Goal: Task Accomplishment & Management: Manage account settings

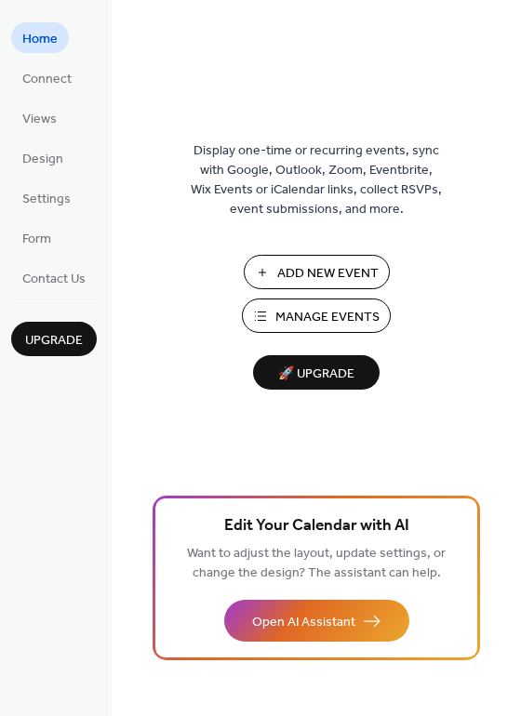
click at [332, 314] on span "Manage Events" at bounding box center [327, 318] width 104 height 20
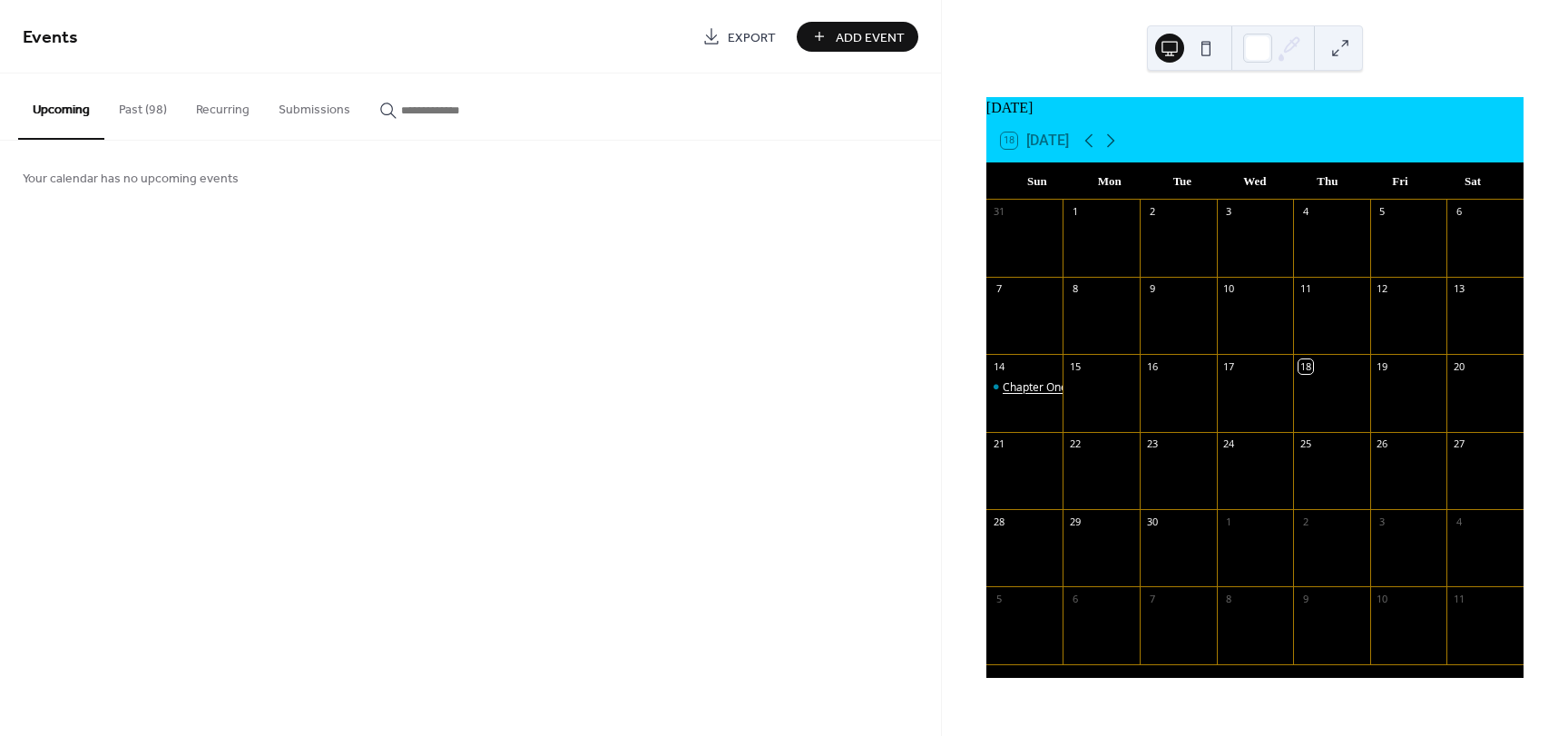
click at [1023, 391] on div "Chapter One meeting post 100 1200 for officers 1230 general" at bounding box center [1158, 388] width 311 height 16
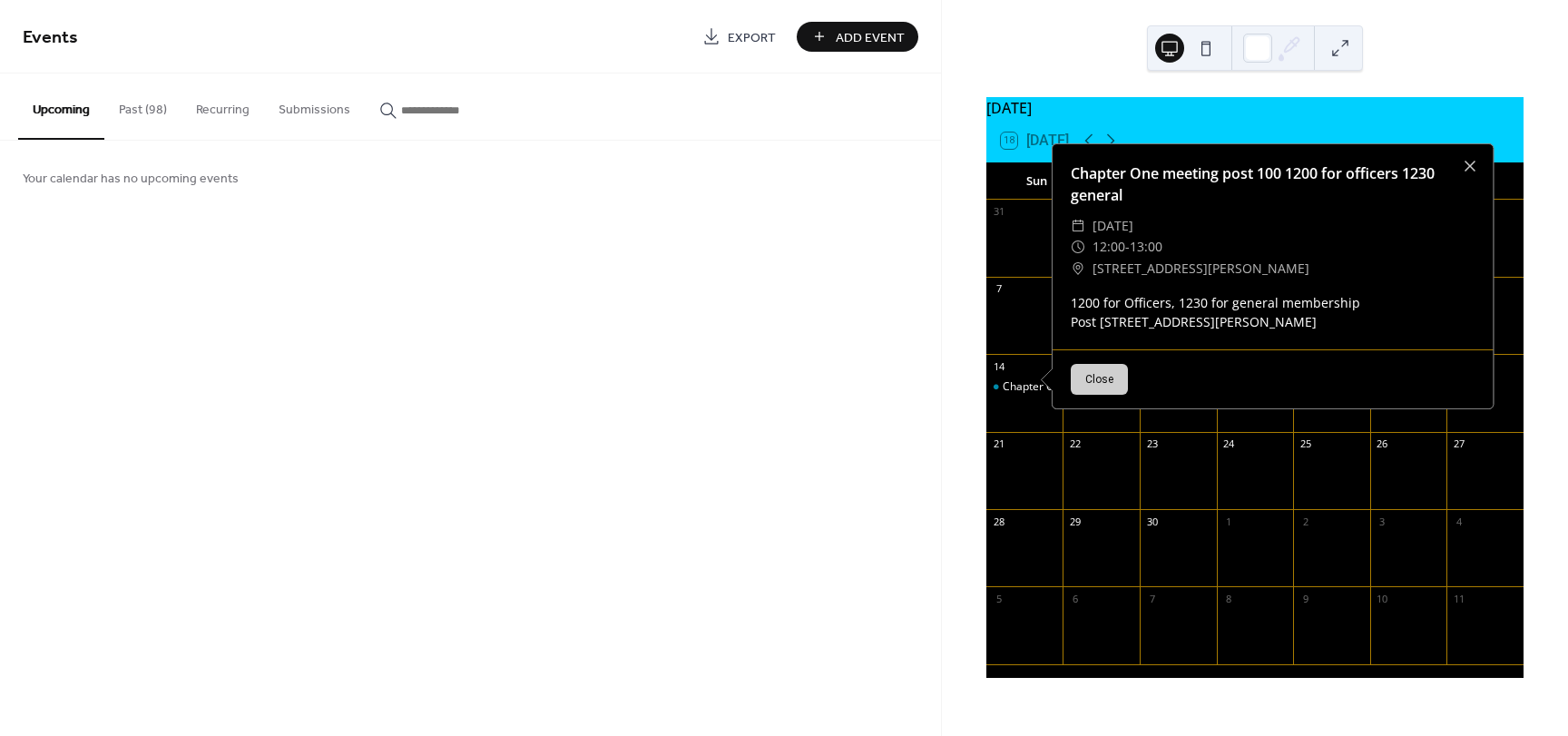
click at [1089, 384] on button "Close" at bounding box center [1099, 380] width 58 height 31
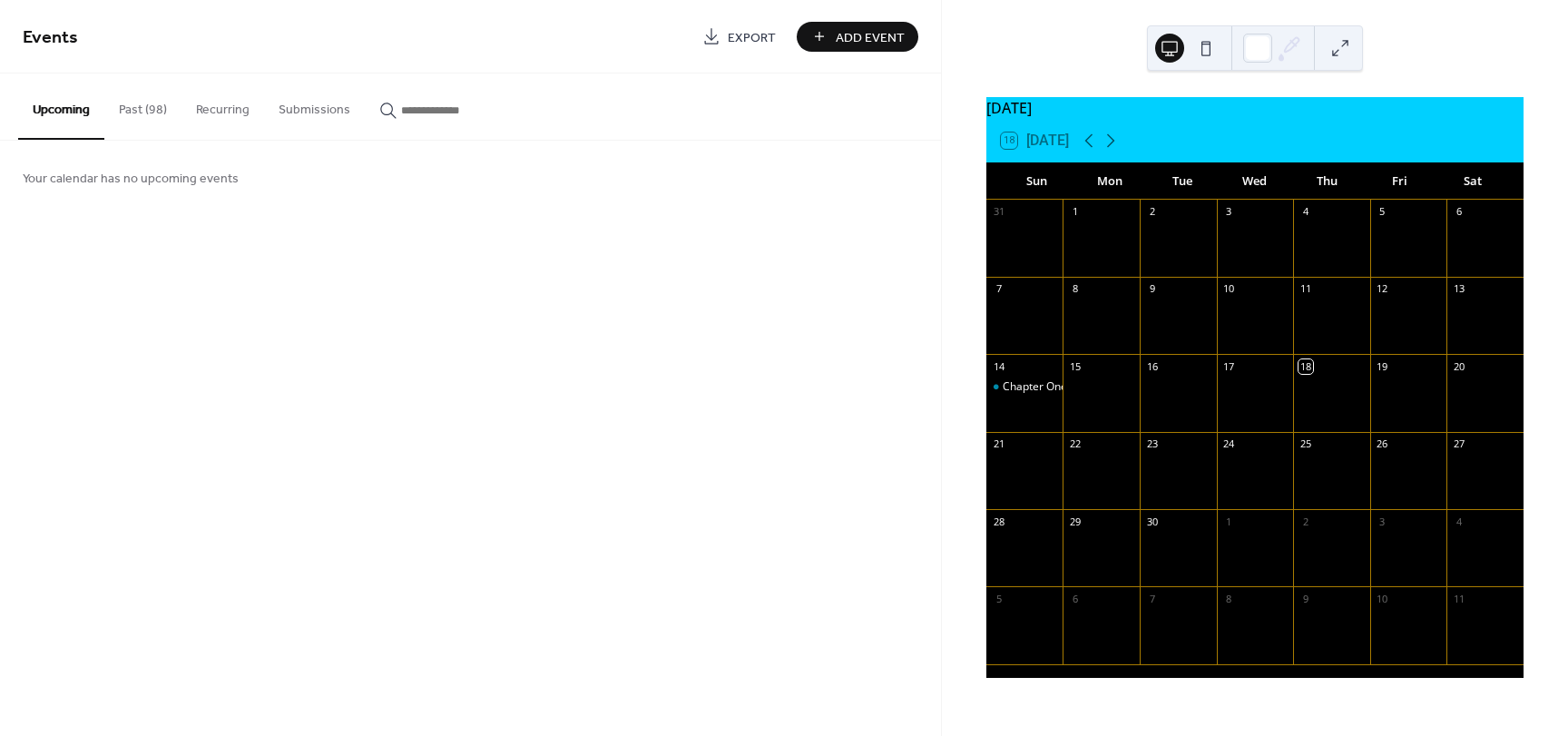
click at [79, 103] on button "Upcoming" at bounding box center [62, 106] width 86 height 66
click at [131, 101] on button "Past (98)" at bounding box center [143, 105] width 77 height 64
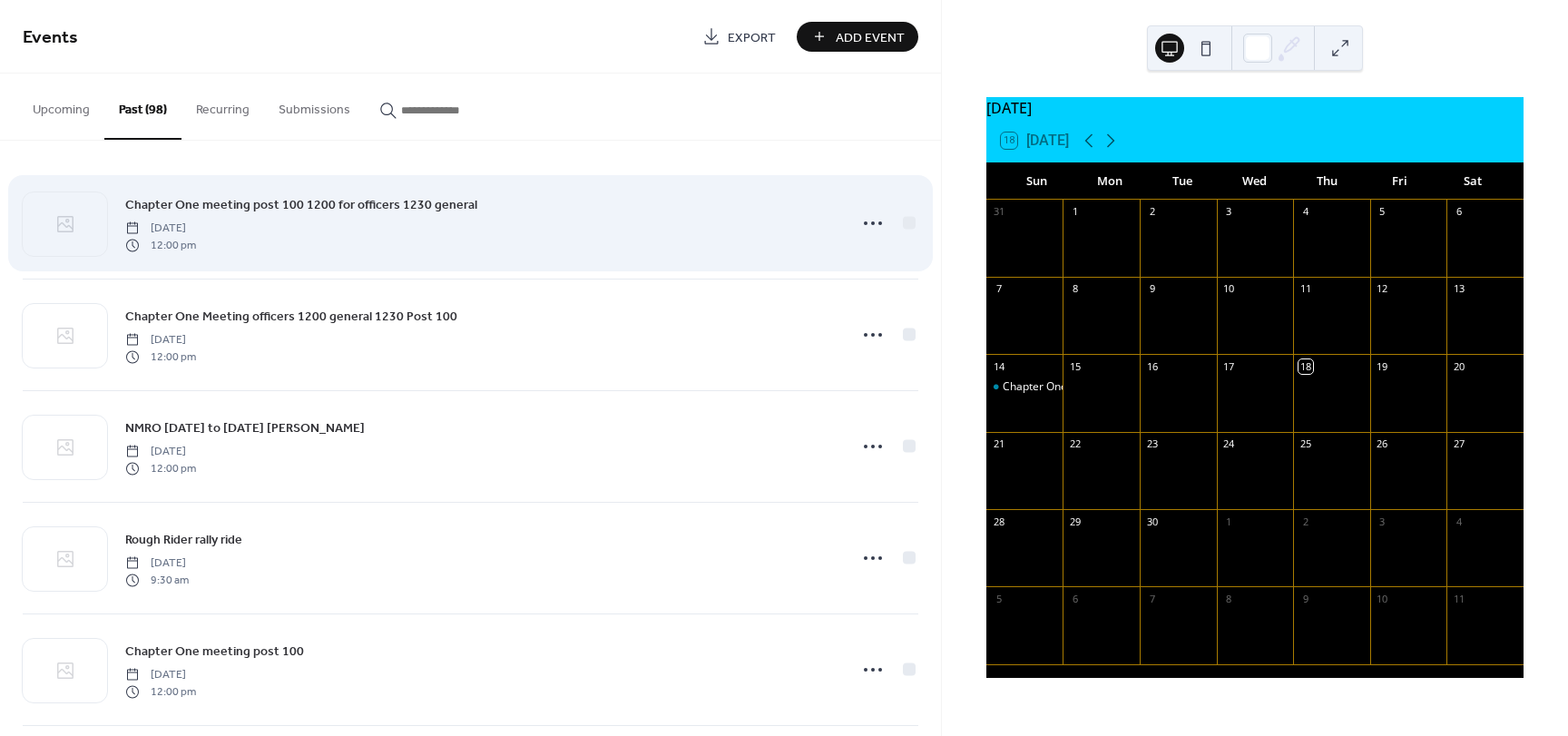
click at [191, 200] on span "Chapter One meeting post 100 1200 for officers 1230 general" at bounding box center [301, 206] width 352 height 20
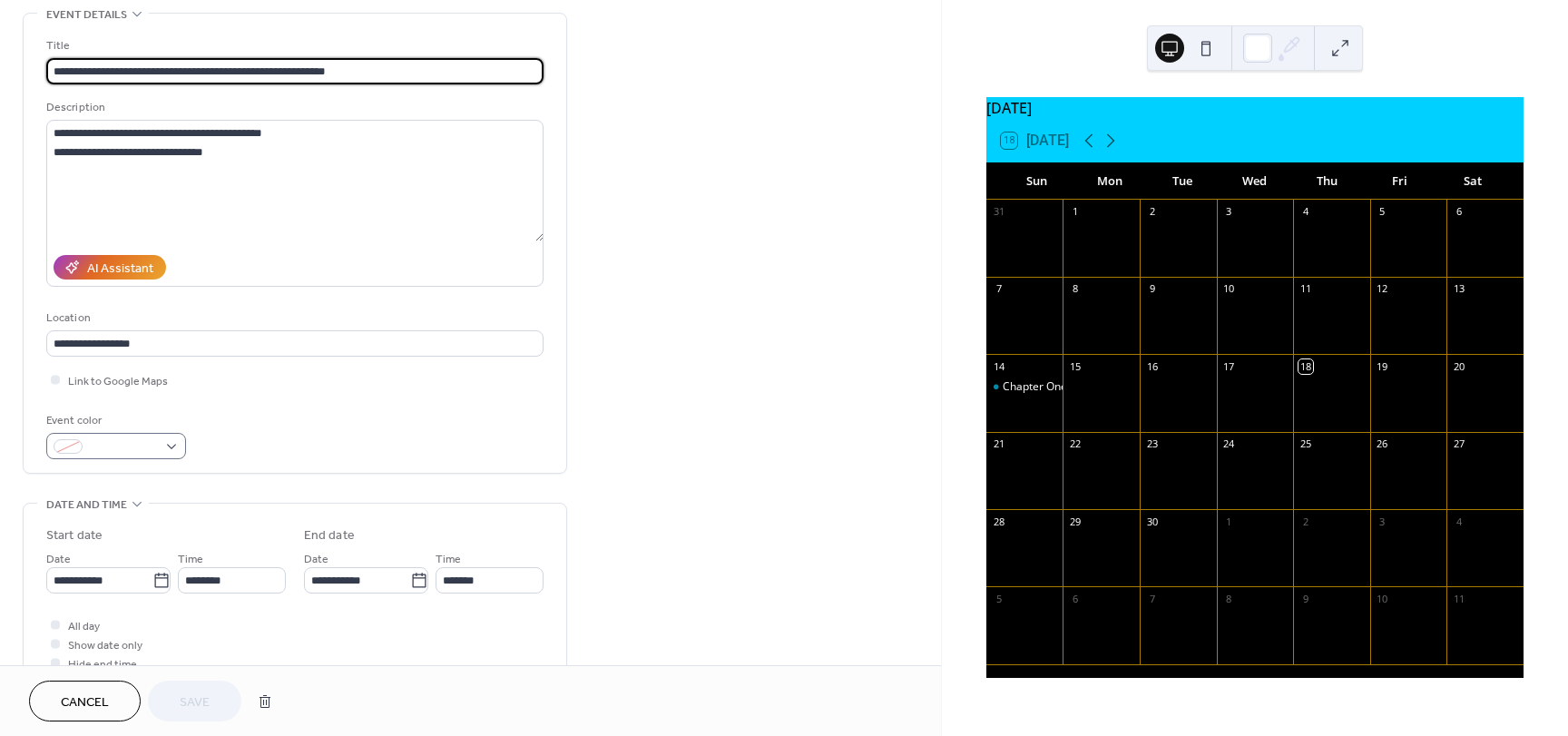
scroll to position [91, 0]
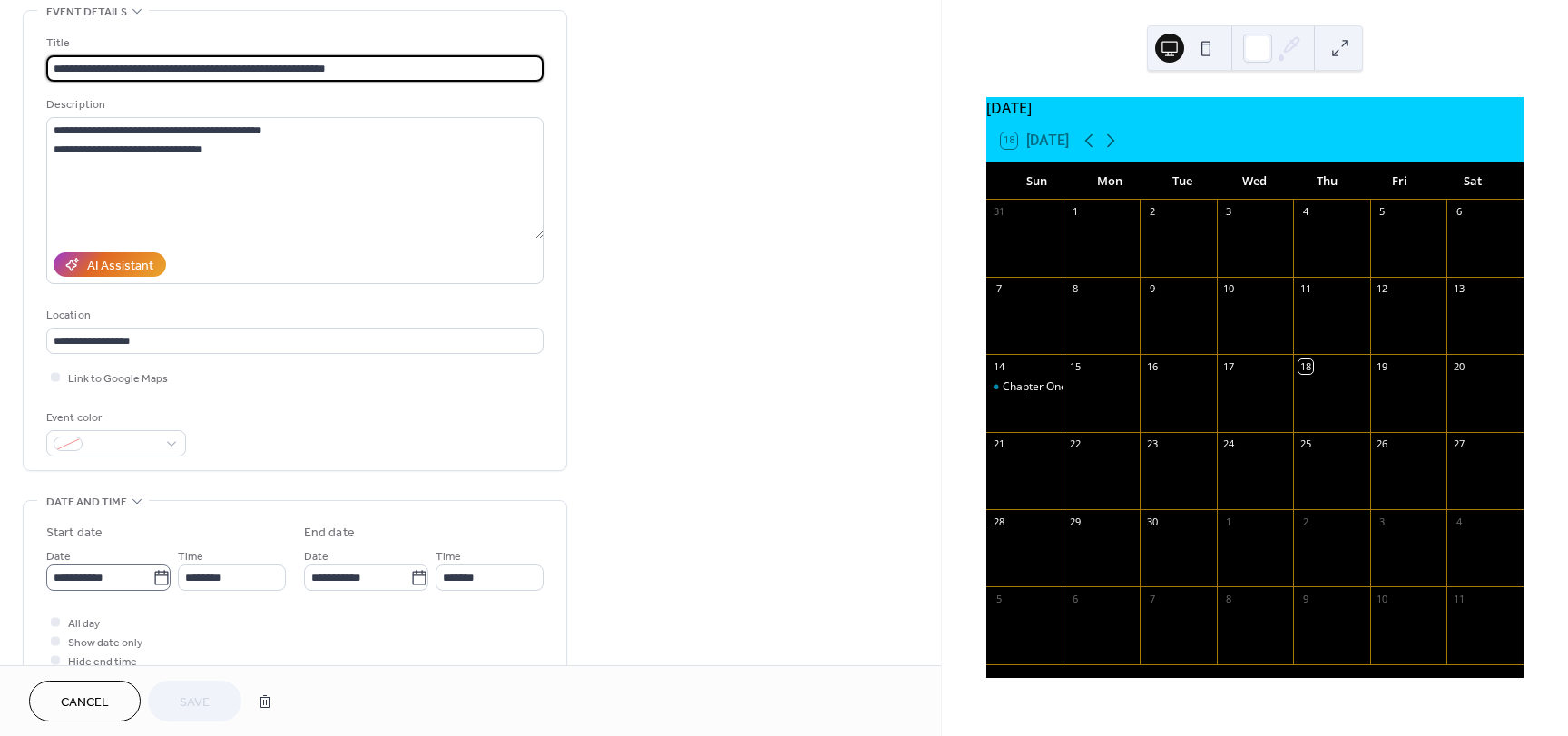
click at [155, 584] on icon at bounding box center [161, 577] width 14 height 15
click at [152, 584] on input "**********" at bounding box center [99, 577] width 106 height 26
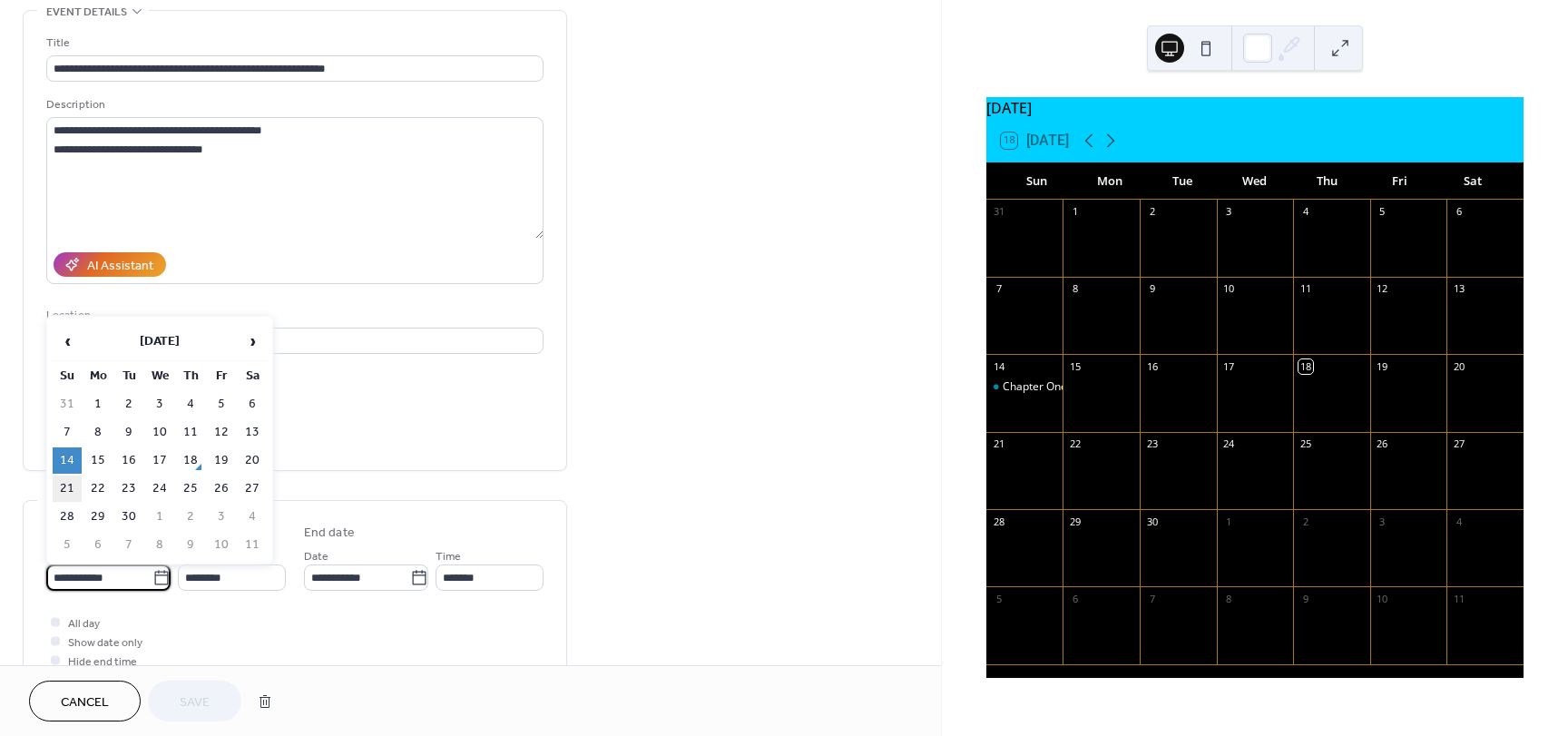
click at [71, 480] on td "21" at bounding box center [67, 488] width 29 height 26
type input "**********"
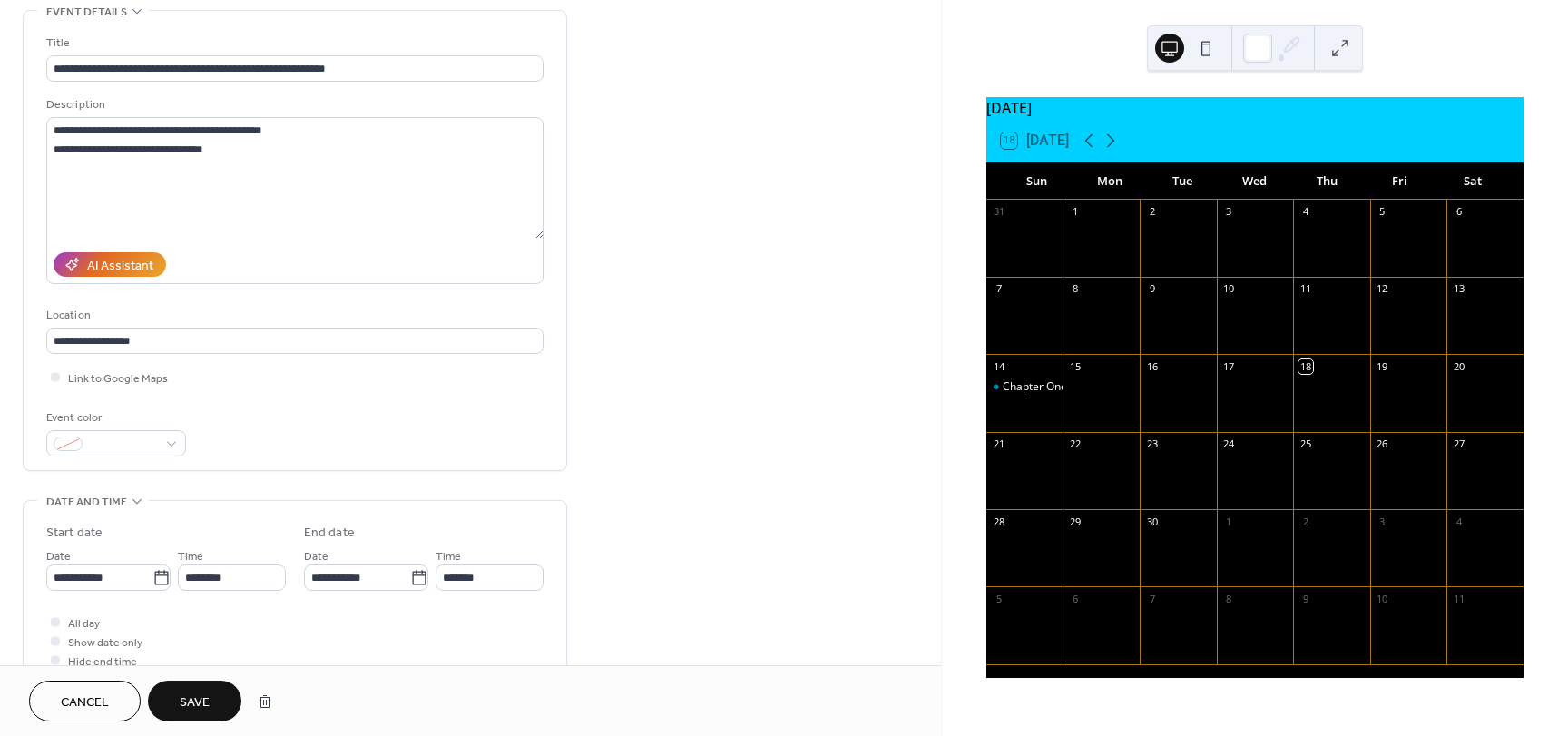
click at [191, 698] on span "Save" at bounding box center [194, 703] width 30 height 20
